Goal: Task Accomplishment & Management: Manage account settings

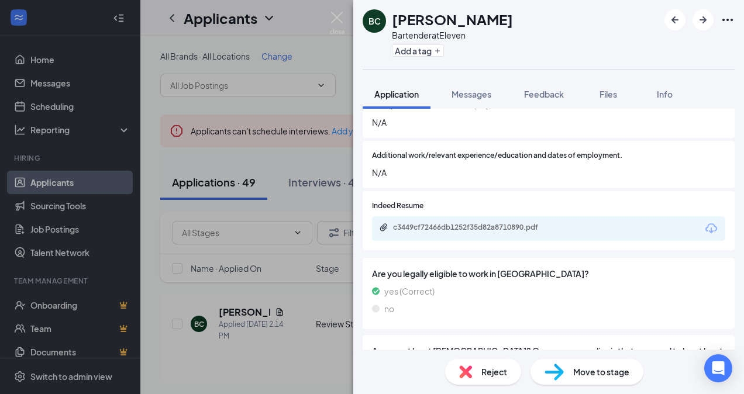
scroll to position [678, 0]
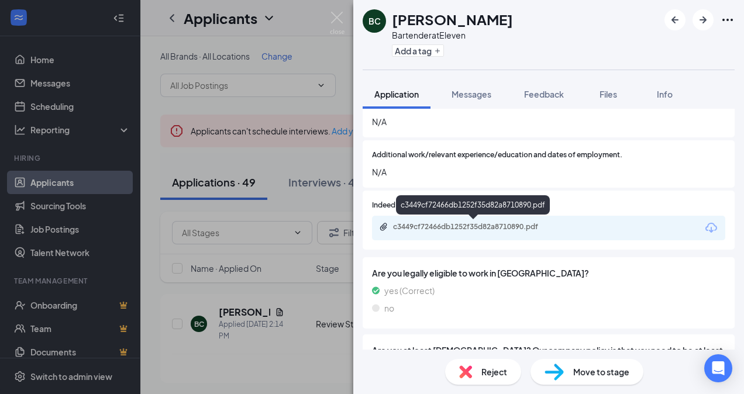
click at [530, 226] on div "c3449cf72466db1252f35d82a8710890.pdf" at bounding box center [475, 226] width 164 height 9
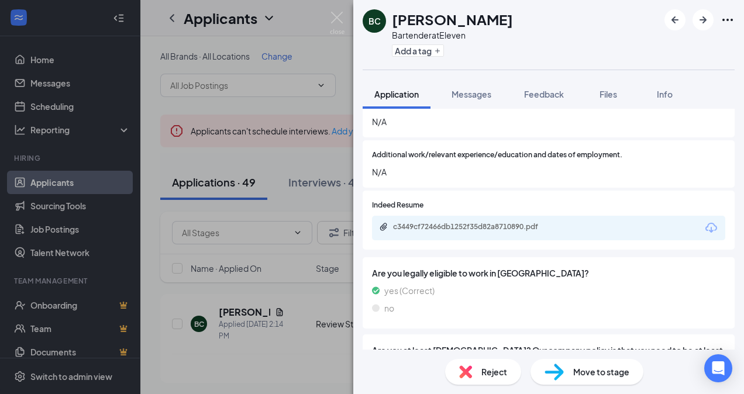
click at [592, 378] on span "Move to stage" at bounding box center [601, 372] width 56 height 13
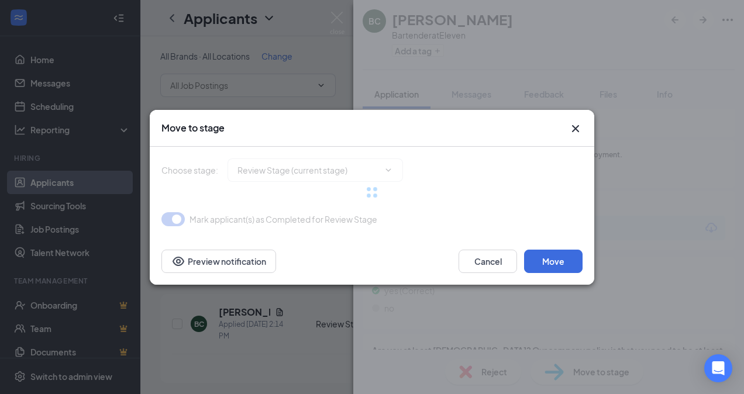
type input "Onsite Interview (next stage)"
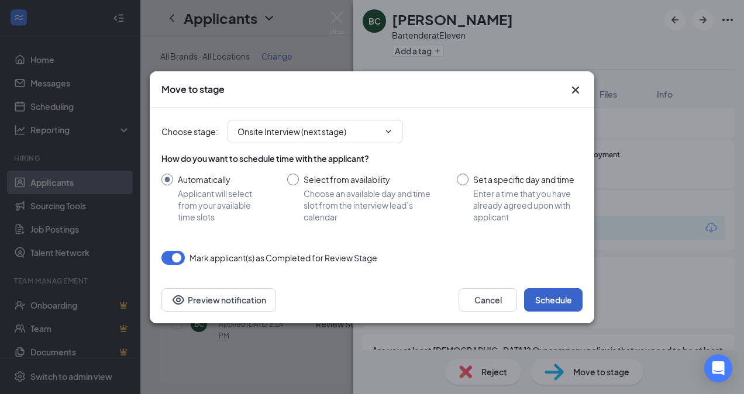
click at [553, 295] on button "Schedule" at bounding box center [553, 299] width 58 height 23
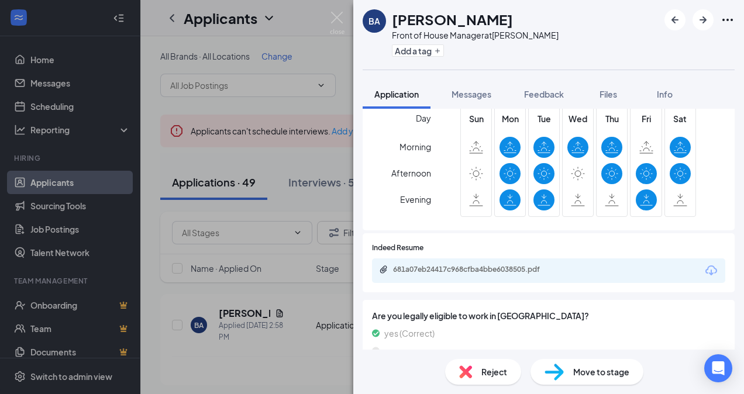
scroll to position [491, 0]
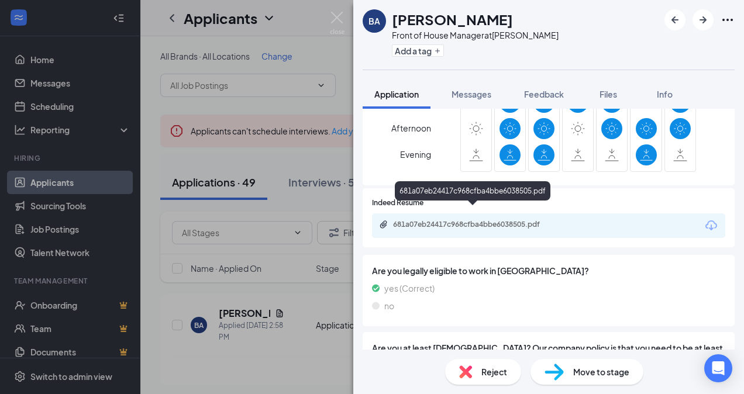
click at [491, 220] on div "681a07eb24417c968cfba4bbe6038505.pdf" at bounding box center [475, 224] width 164 height 9
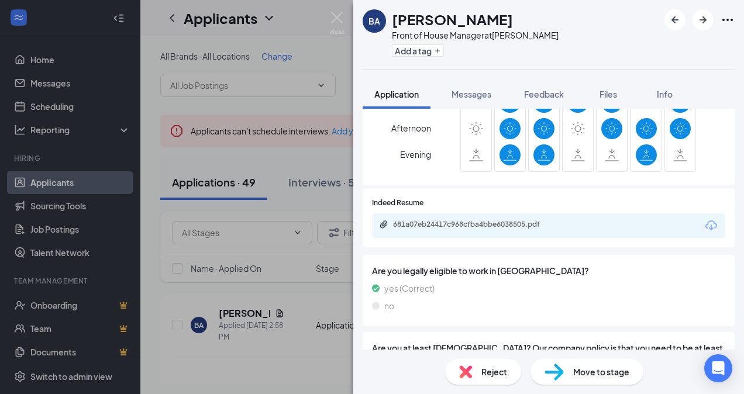
click at [470, 374] on img at bounding box center [465, 372] width 13 height 13
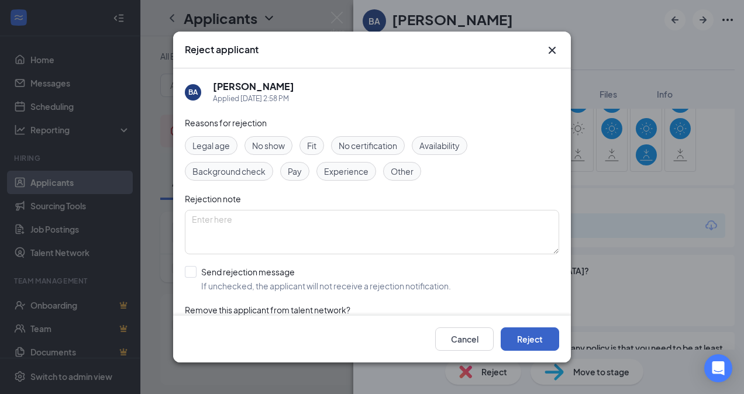
click at [535, 333] on button "Reject" at bounding box center [530, 338] width 58 height 23
